Goal: Navigation & Orientation: Go to known website

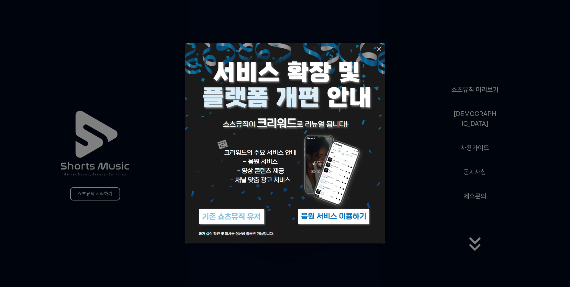
drag, startPoint x: 421, startPoint y: 178, endPoint x: 398, endPoint y: 65, distance: 115.3
click at [420, 167] on button at bounding box center [285, 143] width 570 height 287
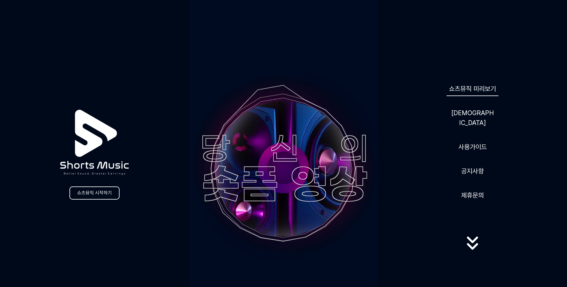
click at [456, 94] on link "쇼츠뮤직 미리보기" at bounding box center [472, 88] width 52 height 15
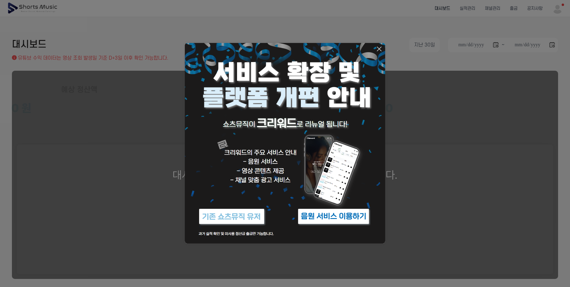
click at [449, 116] on button at bounding box center [285, 143] width 570 height 287
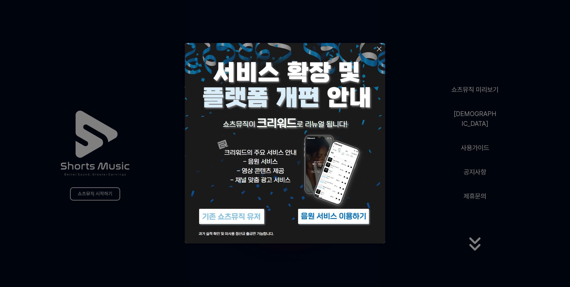
click at [472, 122] on button at bounding box center [285, 143] width 570 height 287
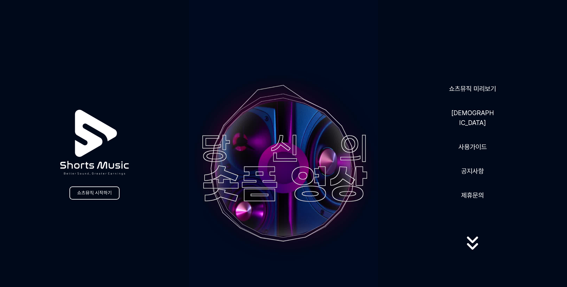
click at [106, 194] on link "쇼츠뮤직 시작하기" at bounding box center [94, 192] width 50 height 13
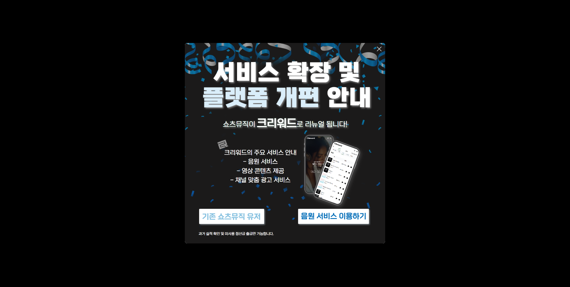
click at [377, 47] on icon at bounding box center [378, 48] width 7 height 7
